Goal: Obtain resource: Obtain resource

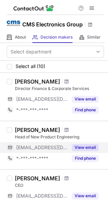
scroll to position [34, 0]
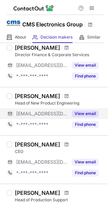
click at [87, 114] on button "View email" at bounding box center [85, 113] width 27 height 7
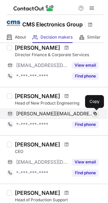
click at [98, 113] on button at bounding box center [95, 113] width 7 height 7
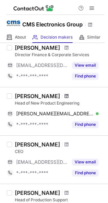
click at [65, 98] on span at bounding box center [67, 95] width 4 height 5
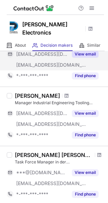
scroll to position [68, 0]
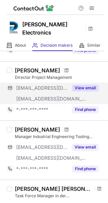
click at [89, 85] on button "View email" at bounding box center [85, 88] width 27 height 7
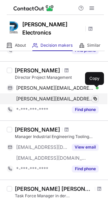
click at [93, 96] on span at bounding box center [95, 98] width 5 height 5
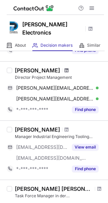
click at [69, 68] on span at bounding box center [67, 70] width 4 height 5
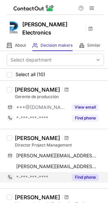
click at [87, 174] on button "Find phone" at bounding box center [85, 177] width 27 height 7
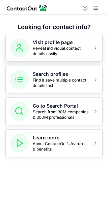
click at [43, 46] on span "Reveal individual contact details easily" at bounding box center [61, 51] width 56 height 11
click at [95, 46] on span at bounding box center [95, 47] width 5 height 5
click at [76, 91] on button "Search profiles Find & save multiple contact details fast" at bounding box center [54, 80] width 98 height 28
click at [52, 81] on span "Find & save multiple contact details fast" at bounding box center [61, 83] width 56 height 11
click at [44, 114] on span "Search from 30M companies & 300M professionals" at bounding box center [61, 114] width 56 height 11
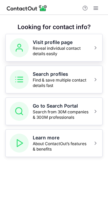
click at [96, 47] on span at bounding box center [95, 47] width 5 height 5
click at [96, 9] on span at bounding box center [95, 7] width 5 height 5
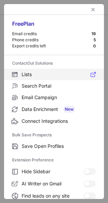
click at [39, 78] on label "Lists" at bounding box center [54, 75] width 100 height 12
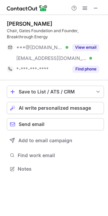
scroll to position [164, 108]
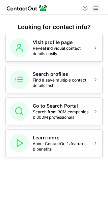
click at [95, 7] on span at bounding box center [95, 7] width 5 height 5
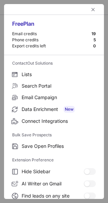
click at [67, 33] on div "Email credits" at bounding box center [52, 33] width 80 height 5
click at [92, 35] on div "19" at bounding box center [94, 33] width 4 height 5
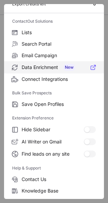
scroll to position [79, 0]
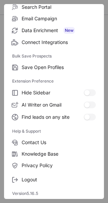
click at [2, 56] on div "Free Plan Email credits 19 Phone credits 5 Export credits left 0 ContactOut Sol…" at bounding box center [54, 101] width 108 height 203
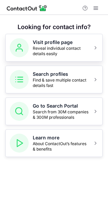
click at [39, 49] on span "Reveal individual contact details easily" at bounding box center [61, 51] width 56 height 11
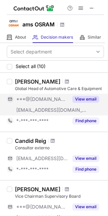
click at [83, 99] on button "View email" at bounding box center [85, 99] width 27 height 7
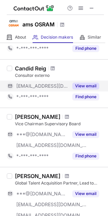
scroll to position [68, 0]
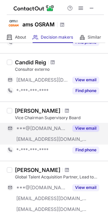
click at [84, 127] on button "View email" at bounding box center [85, 128] width 27 height 7
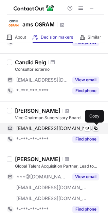
click at [97, 128] on span at bounding box center [95, 128] width 5 height 5
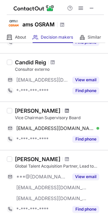
click at [65, 113] on span at bounding box center [67, 110] width 4 height 5
